Goal: Transaction & Acquisition: Purchase product/service

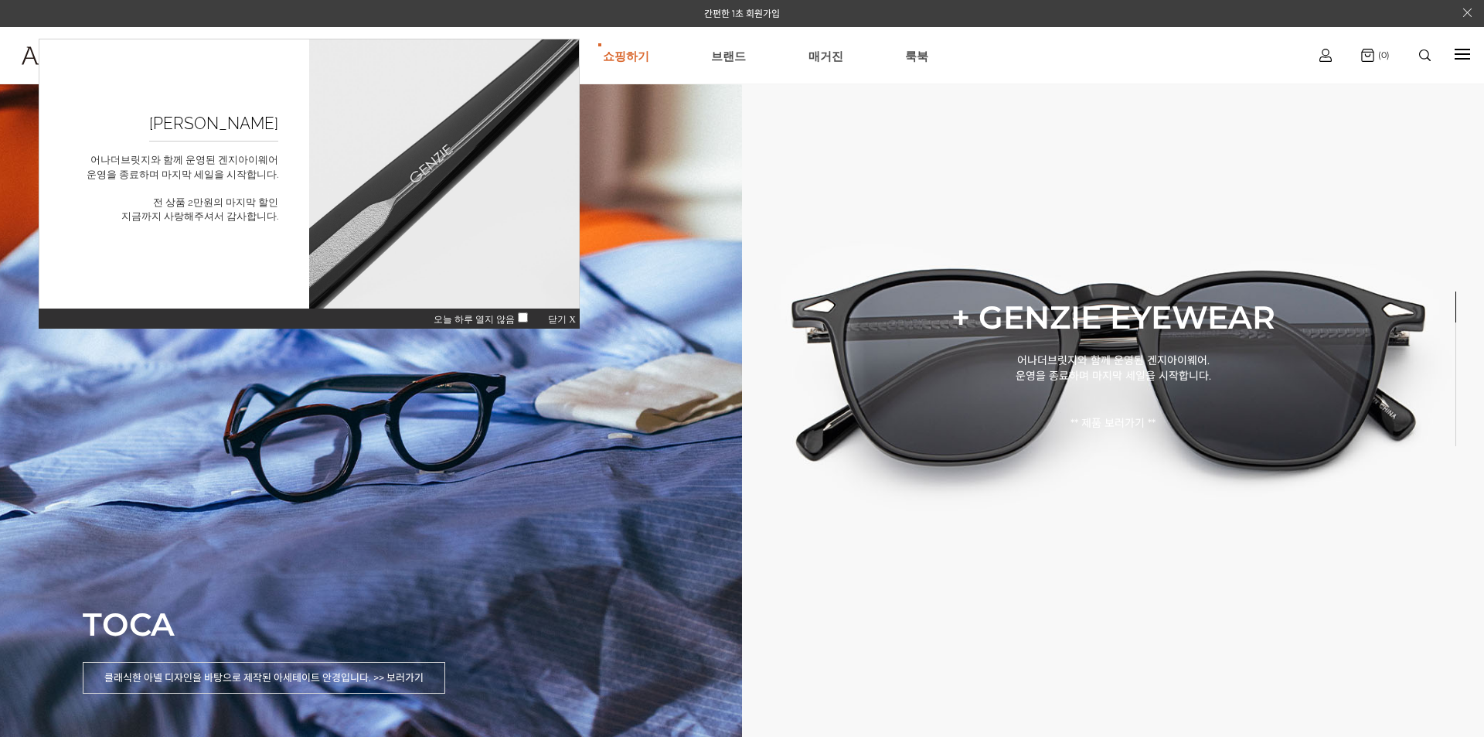
click at [554, 320] on span "닫기 X" at bounding box center [562, 319] width 28 height 11
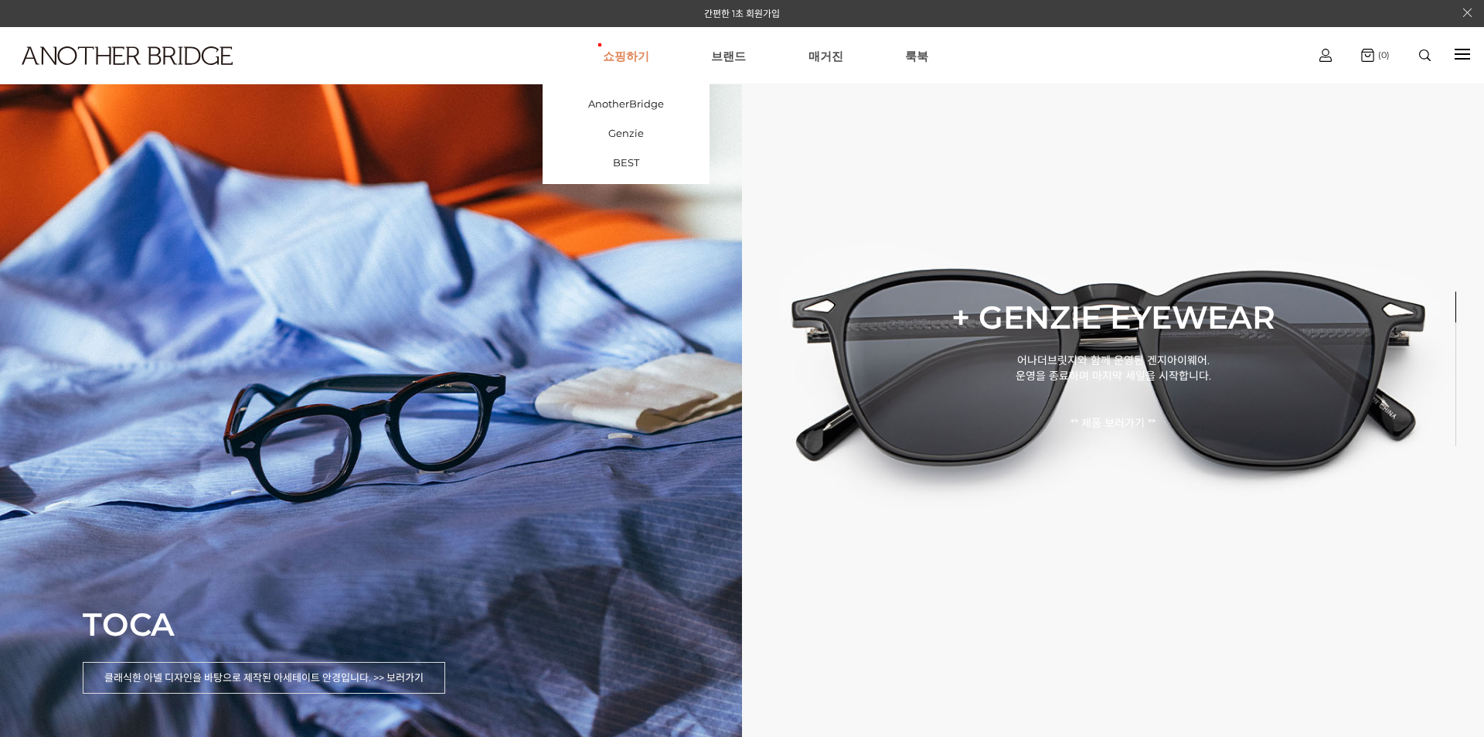
click at [629, 60] on link "쇼핑하기" at bounding box center [626, 56] width 46 height 56
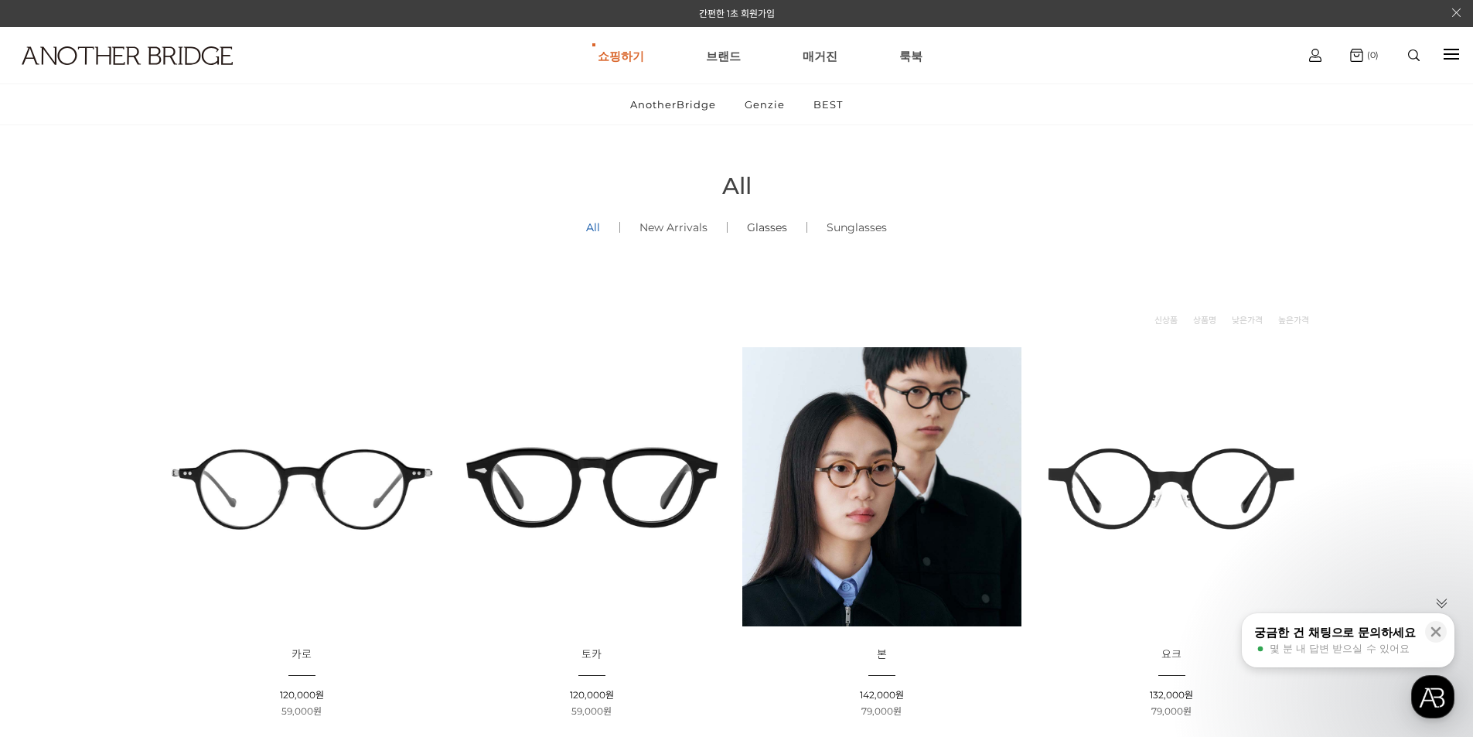
click at [775, 246] on link "Glasses ()" at bounding box center [766, 227] width 79 height 53
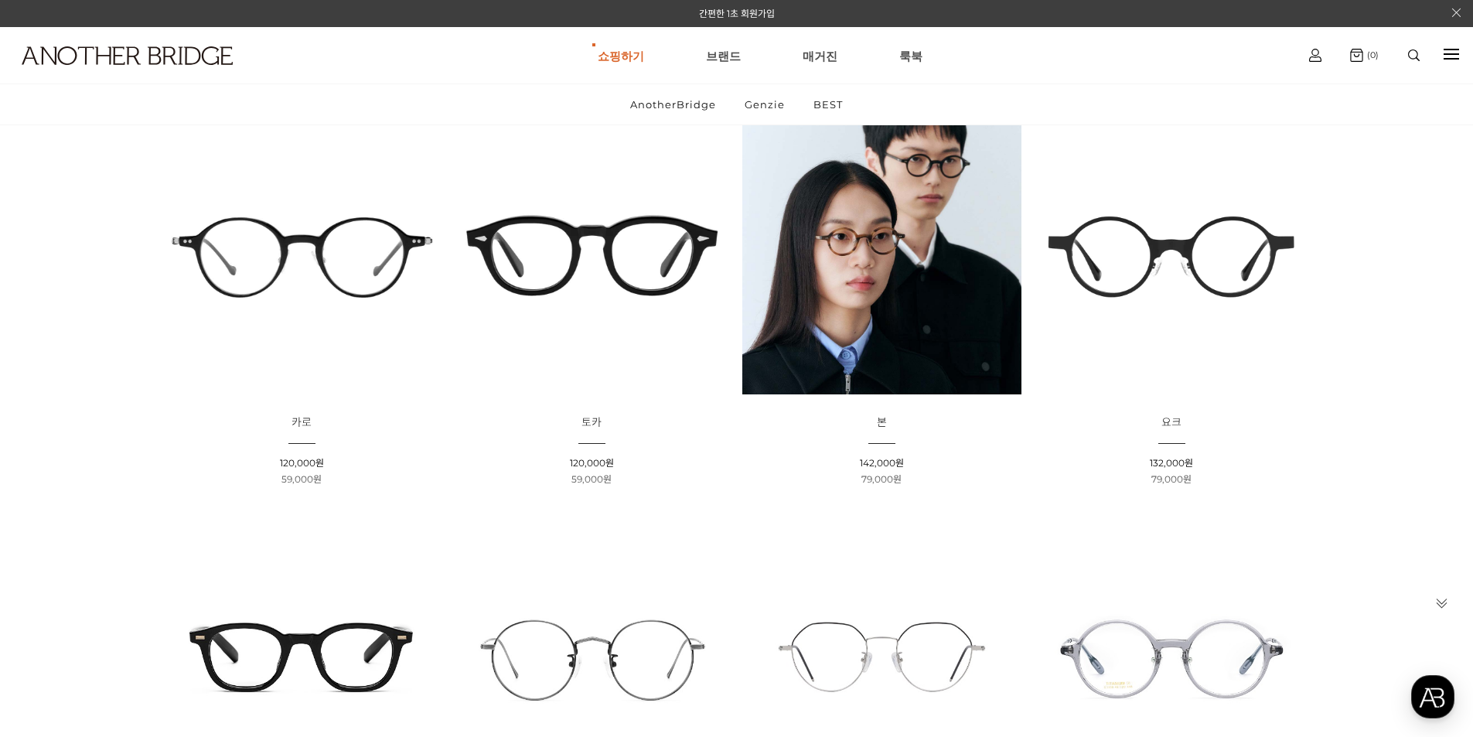
scroll to position [77, 0]
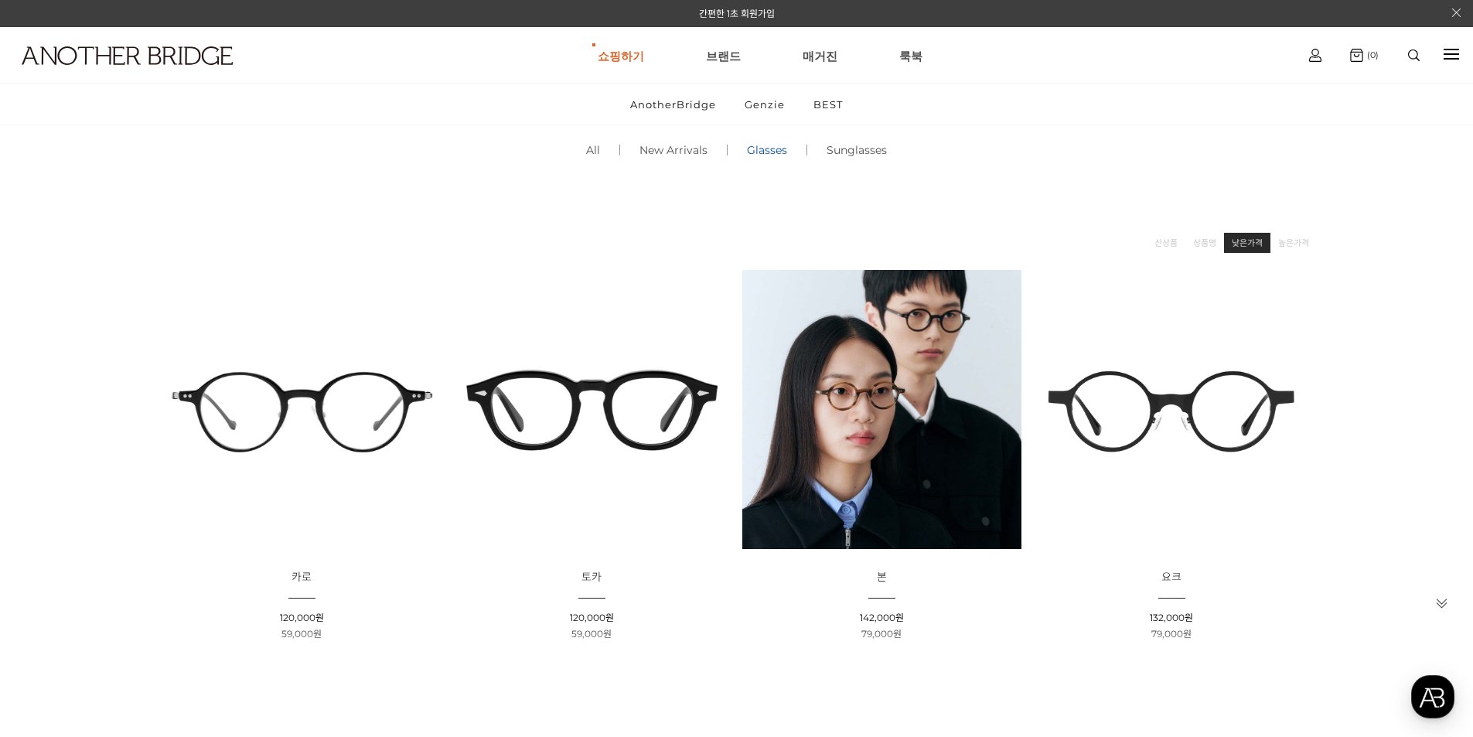
click at [1241, 250] on link "낮은가격" at bounding box center [1246, 242] width 31 height 15
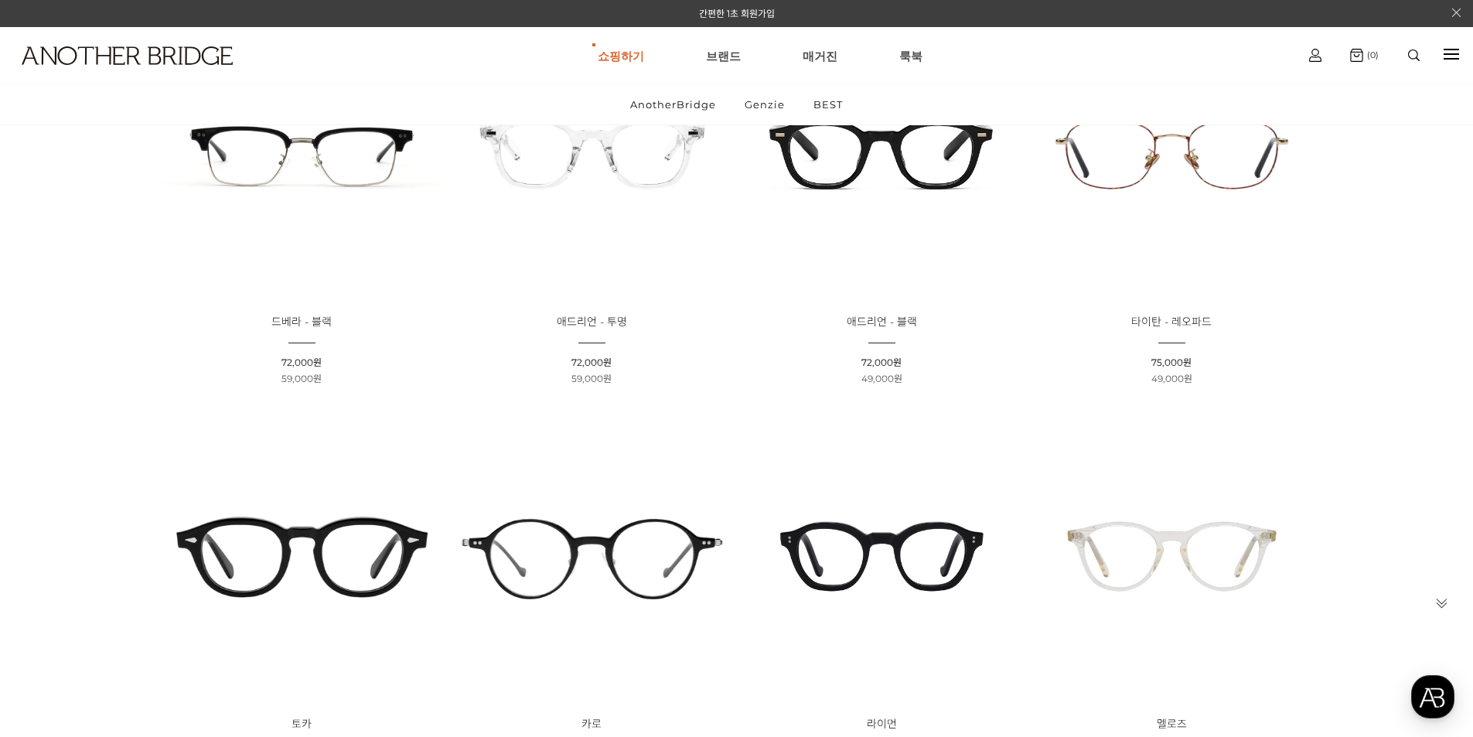
click at [315, 189] on img at bounding box center [301, 154] width 279 height 279
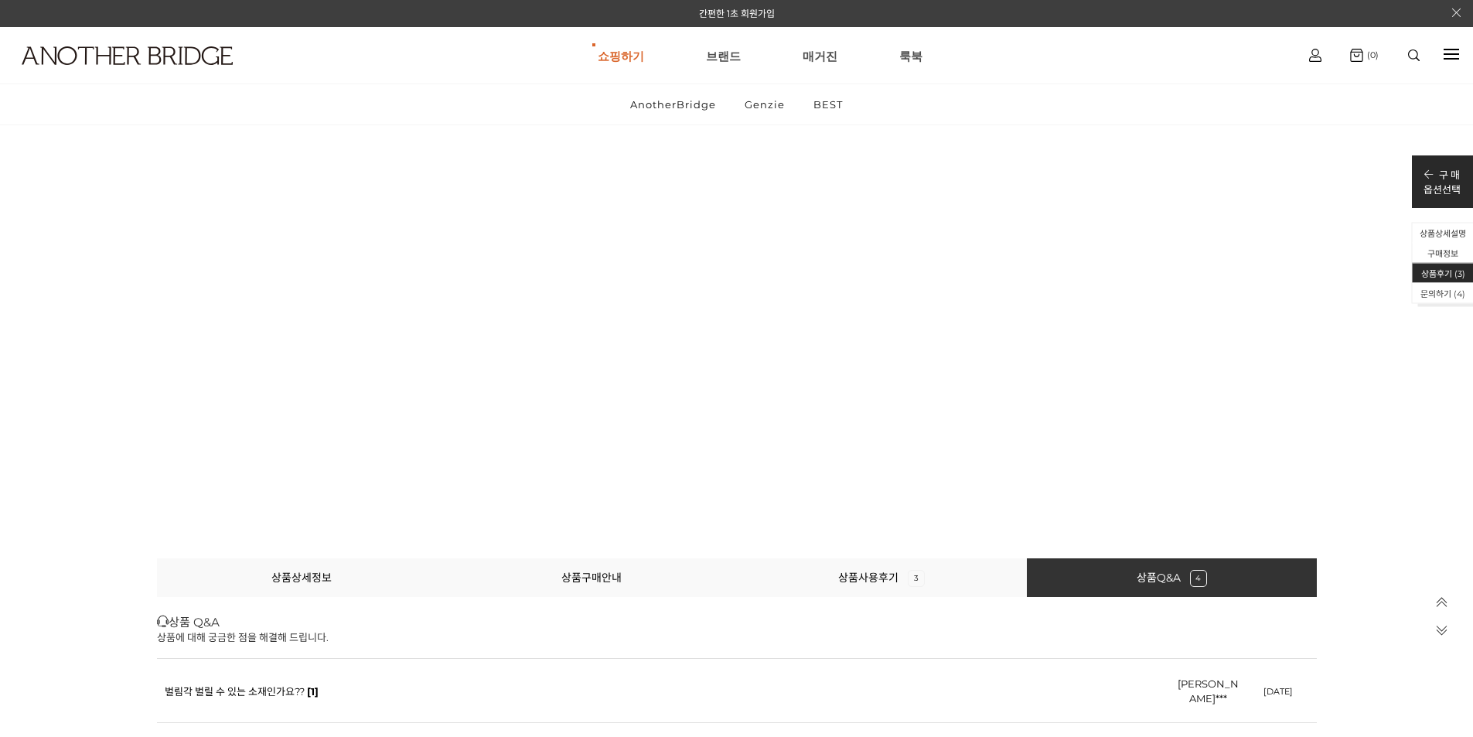
scroll to position [22262, 0]
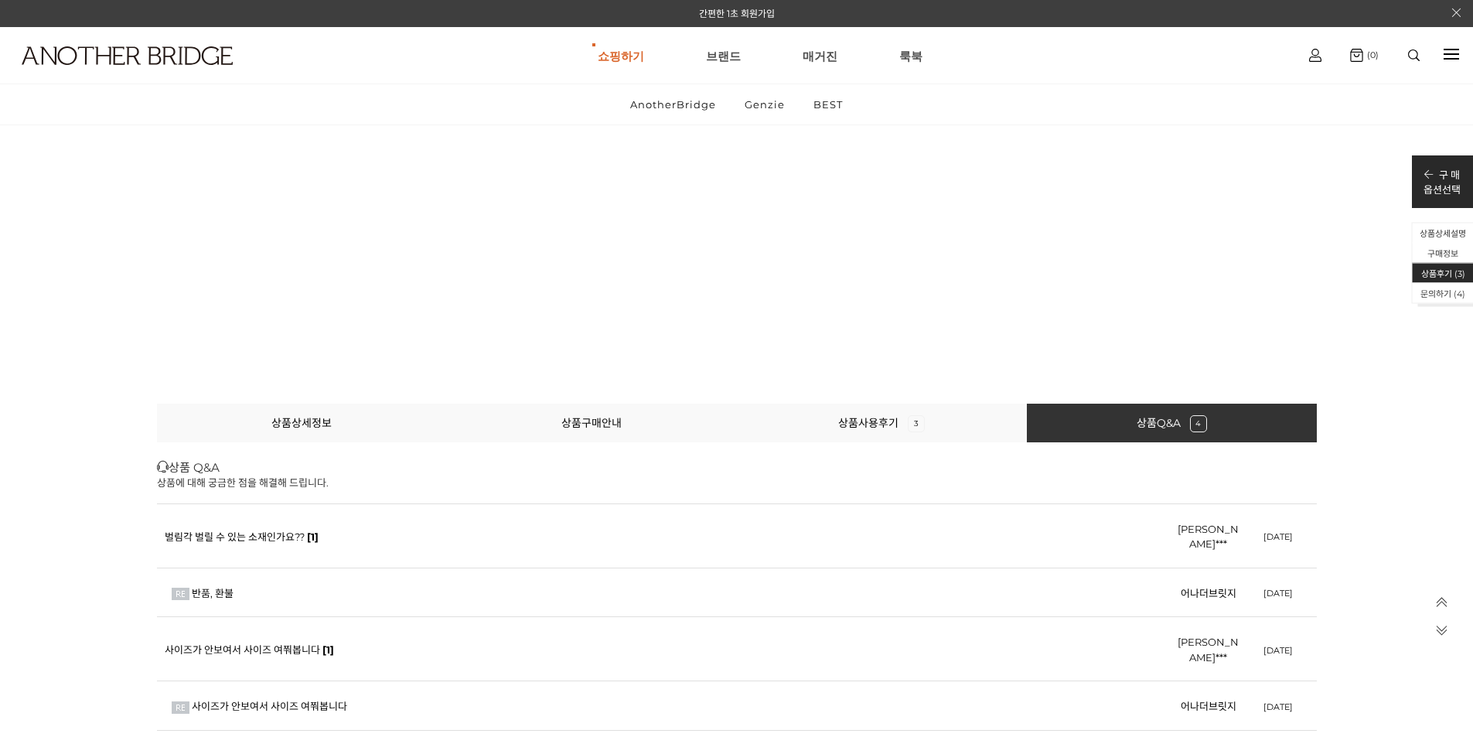
click at [1447, 598] on icon at bounding box center [1441, 602] width 13 height 13
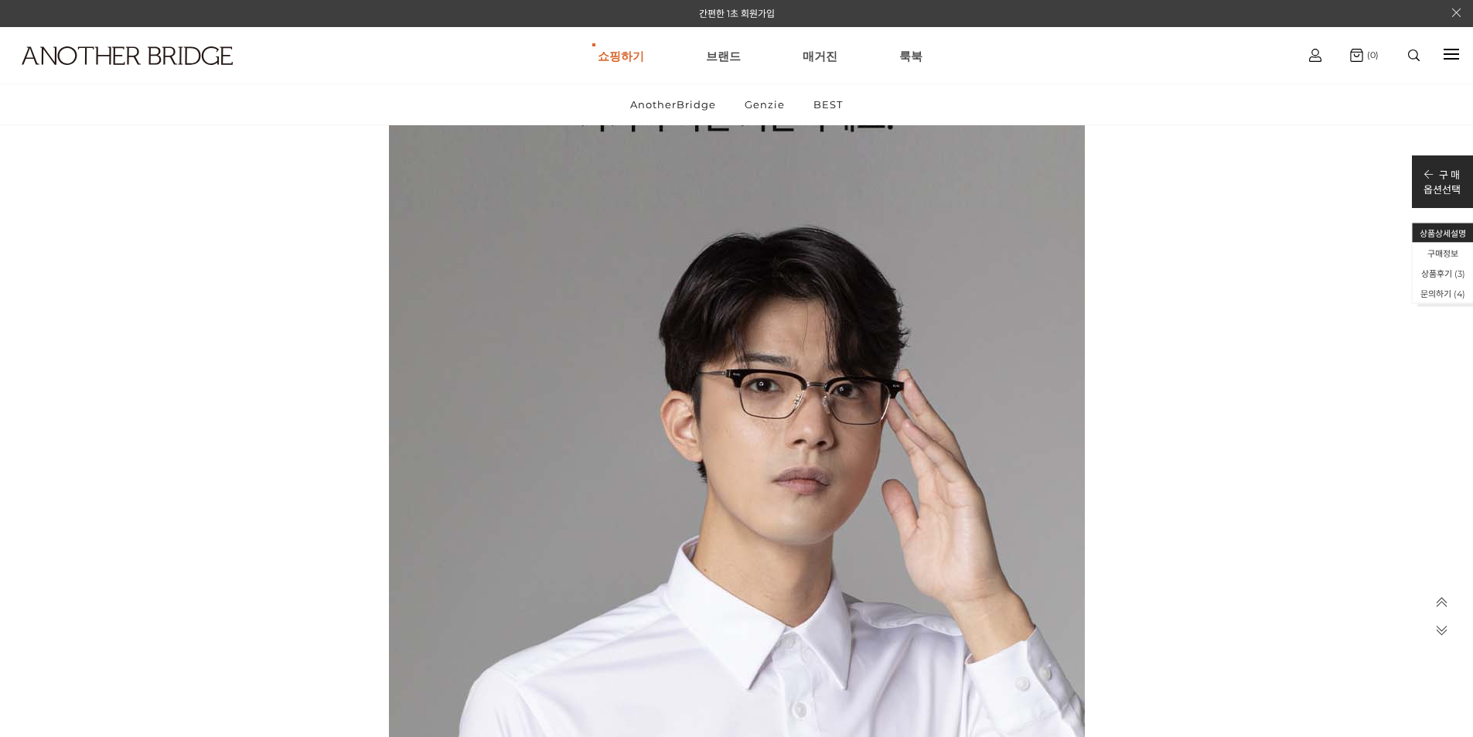
scroll to position [6802, 0]
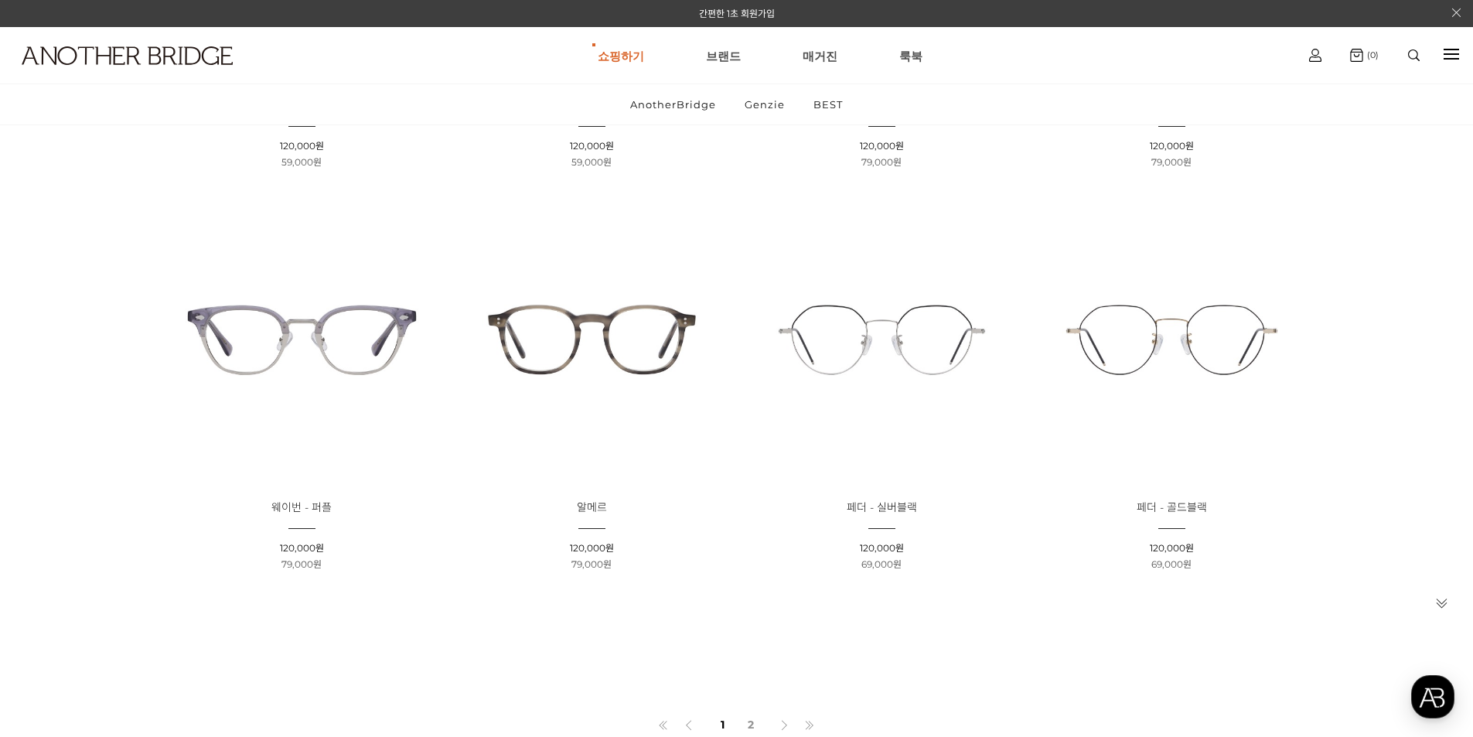
scroll to position [1183, 0]
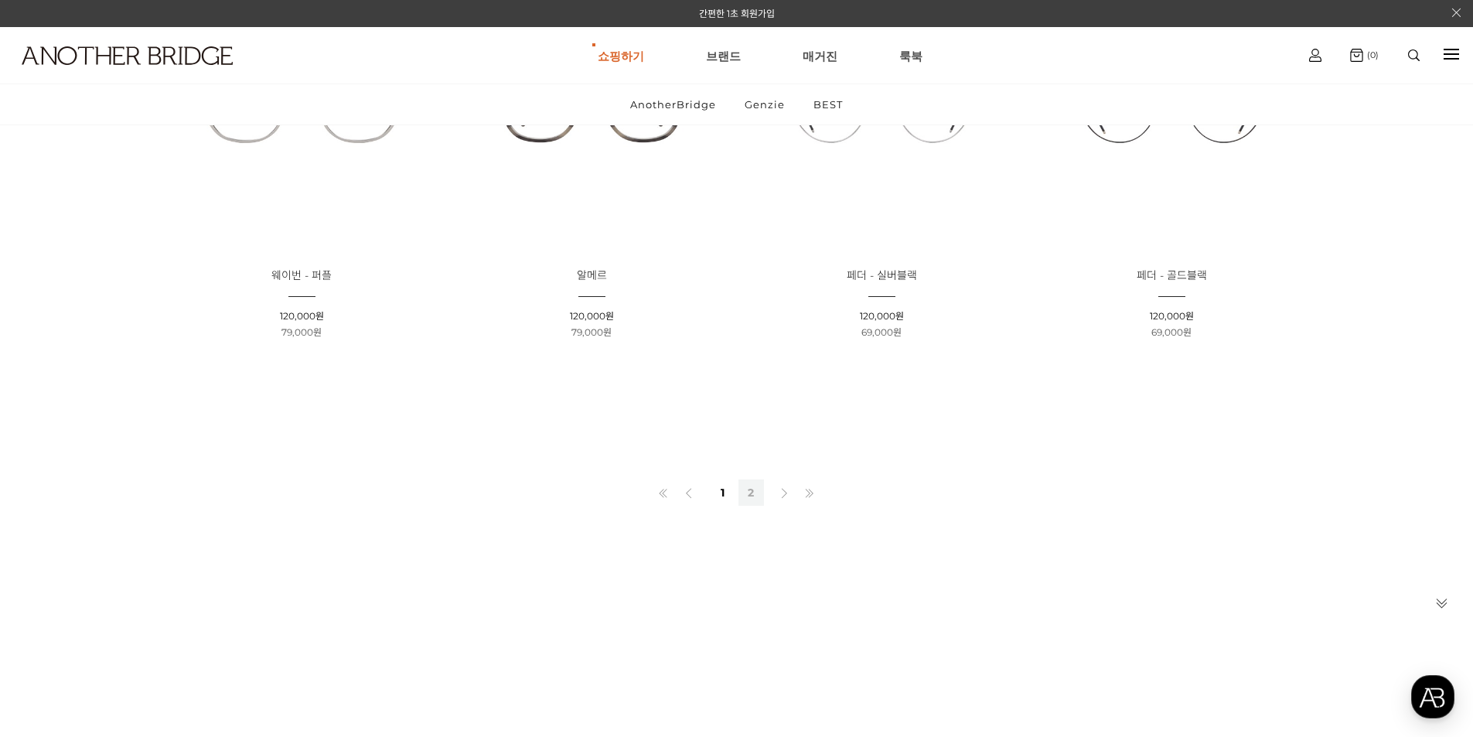
click at [748, 506] on link "2" at bounding box center [751, 492] width 26 height 26
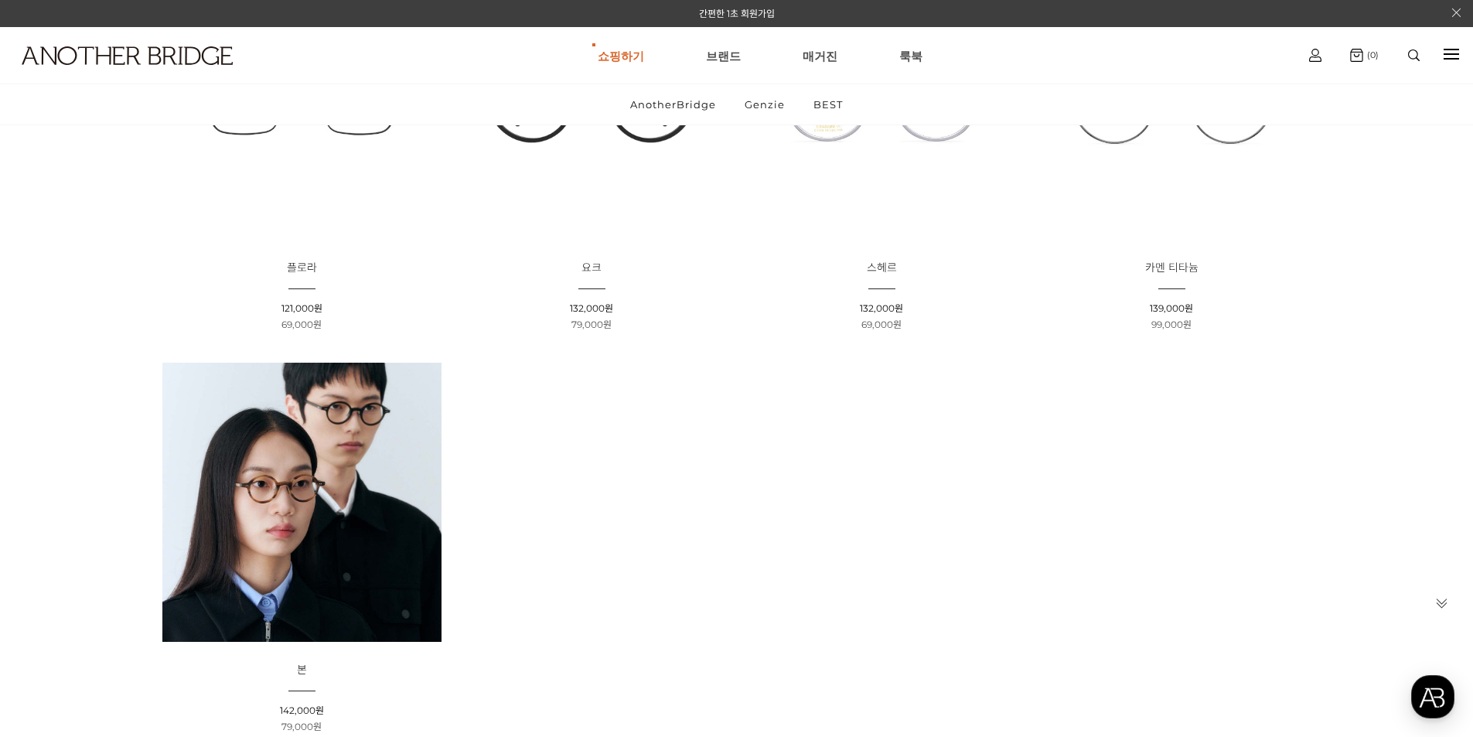
scroll to position [77, 0]
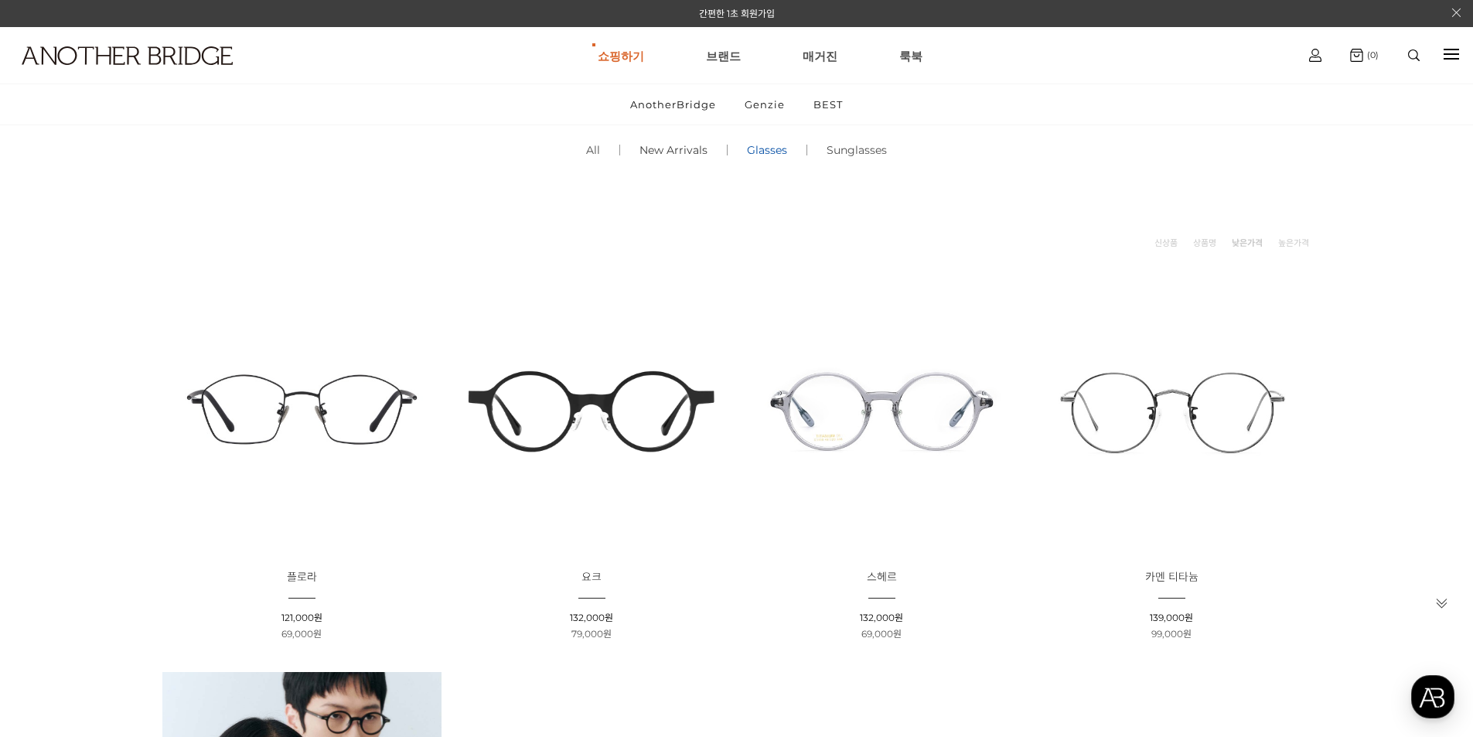
click at [693, 176] on link "New Arrivals ()" at bounding box center [673, 150] width 107 height 53
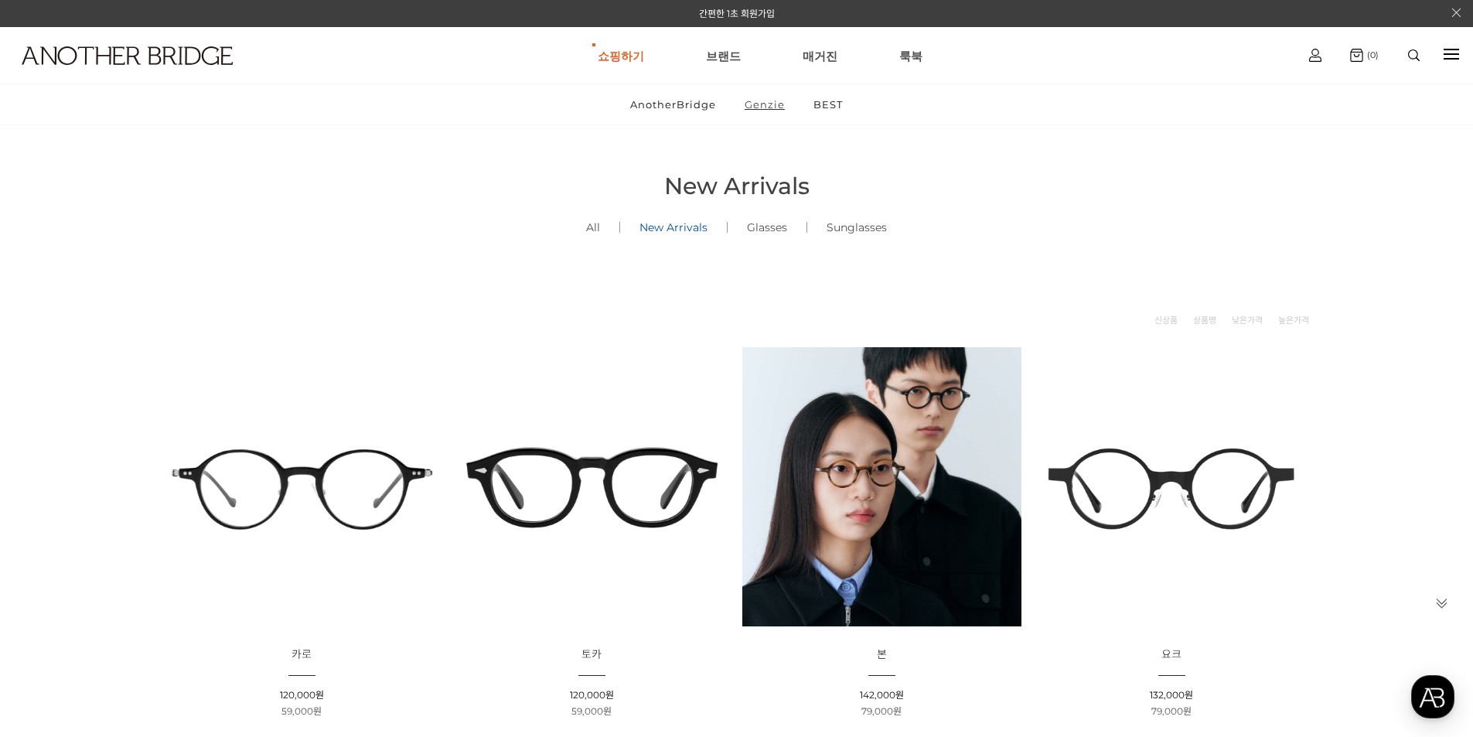
click at [753, 115] on link "Genzie" at bounding box center [764, 104] width 66 height 40
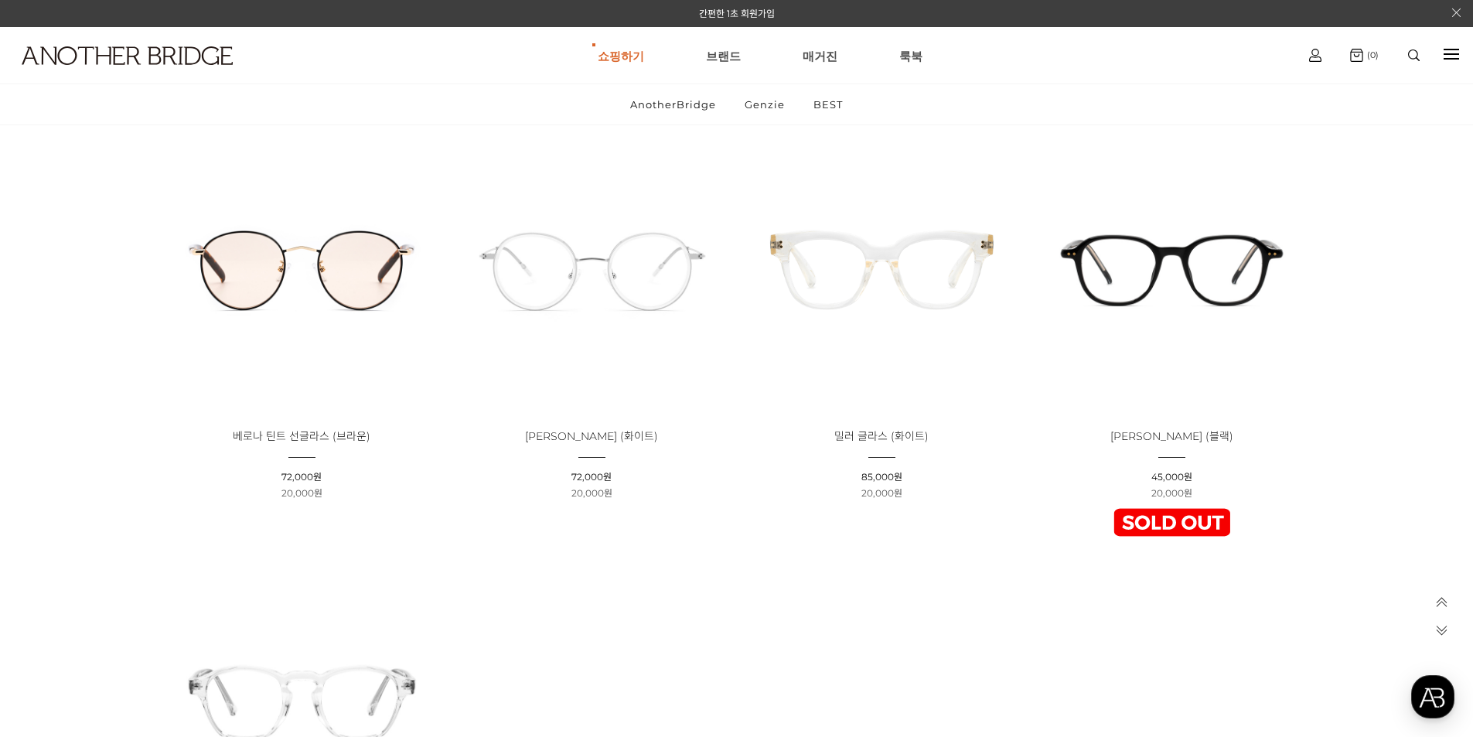
scroll to position [5720, 0]
